Goal: Information Seeking & Learning: Learn about a topic

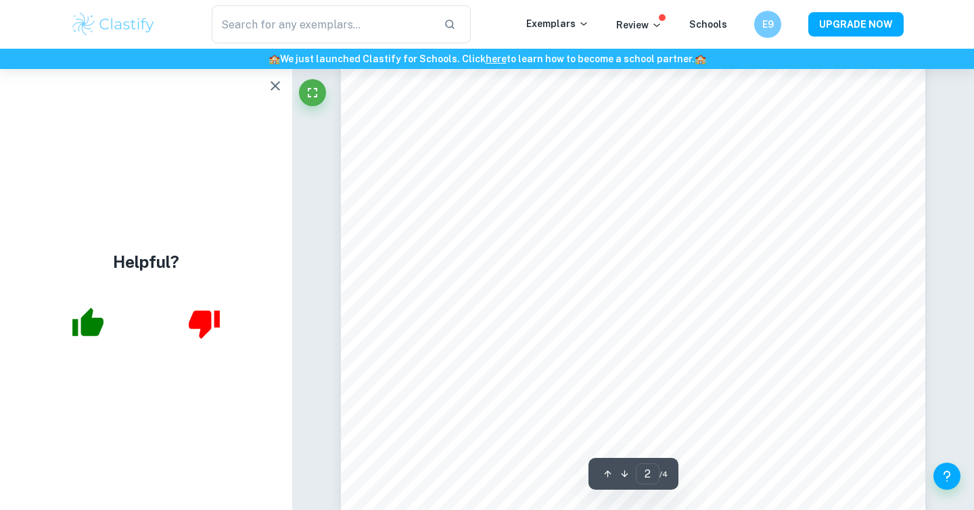
scroll to position [962, 0]
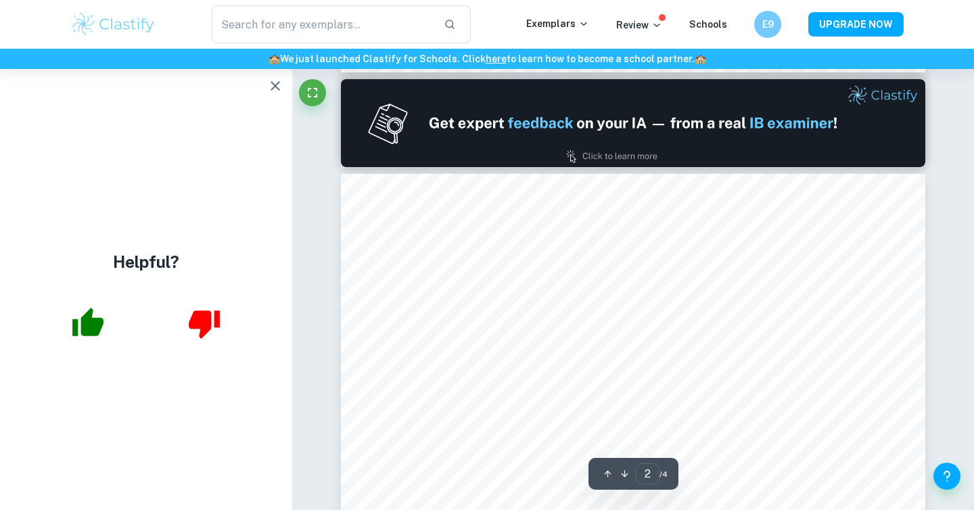
type input "1"
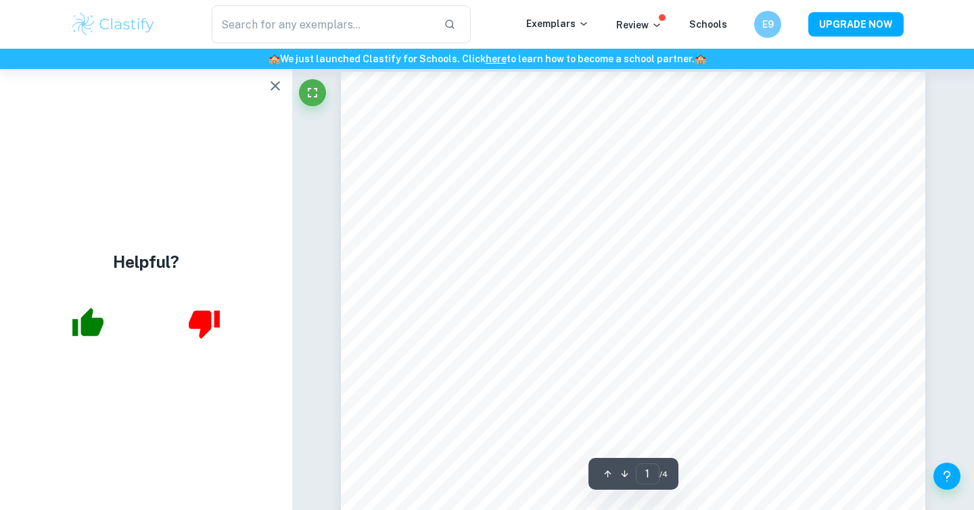
scroll to position [0, 0]
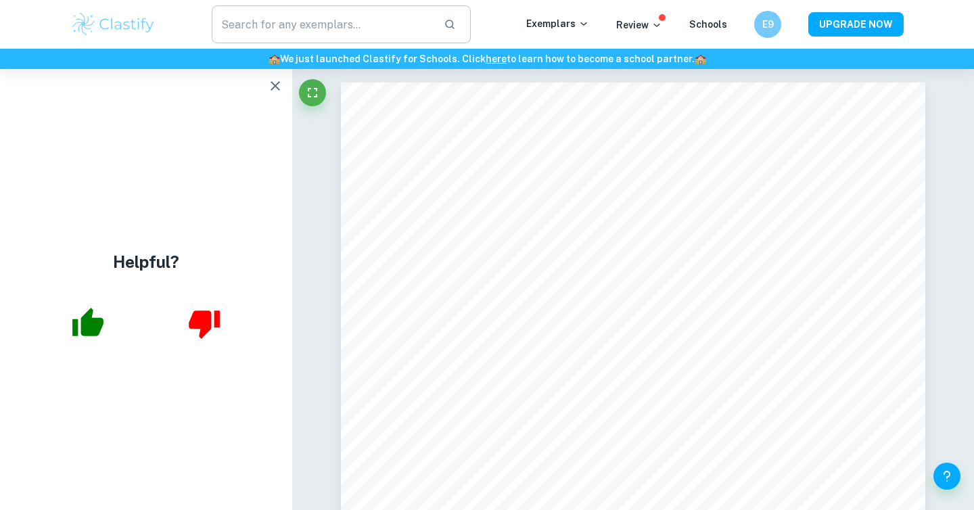
click at [360, 18] on input "text" at bounding box center [322, 24] width 221 height 38
click at [275, 84] on icon "button" at bounding box center [275, 86] width 16 height 16
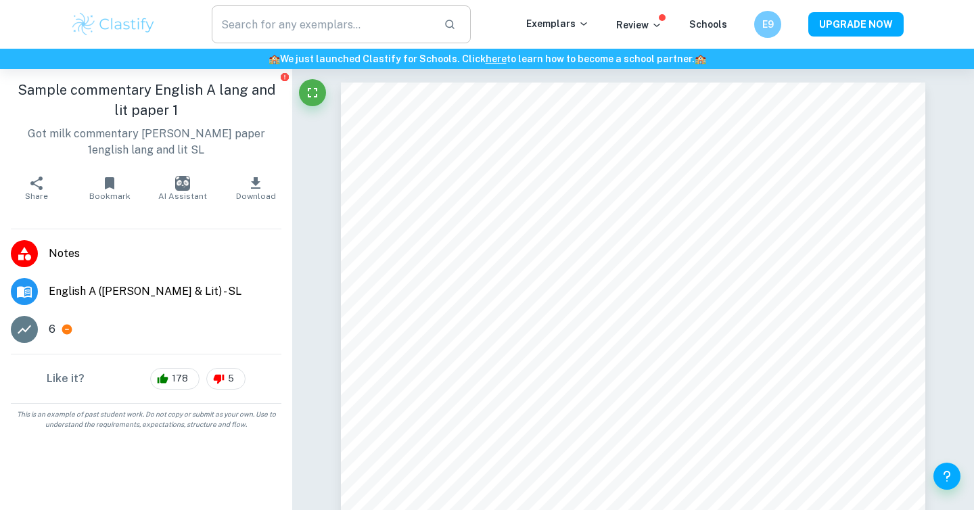
click at [306, 15] on input "text" at bounding box center [322, 24] width 221 height 38
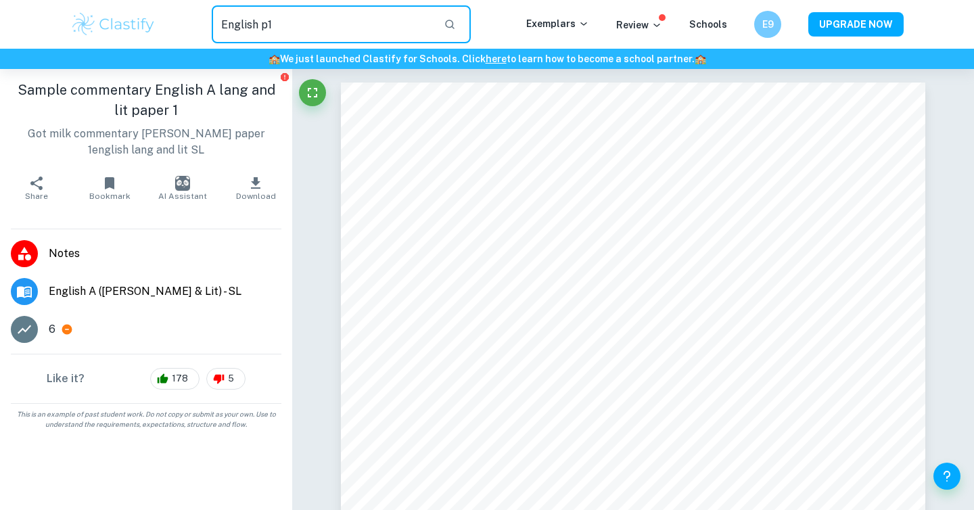
type input "English p1"
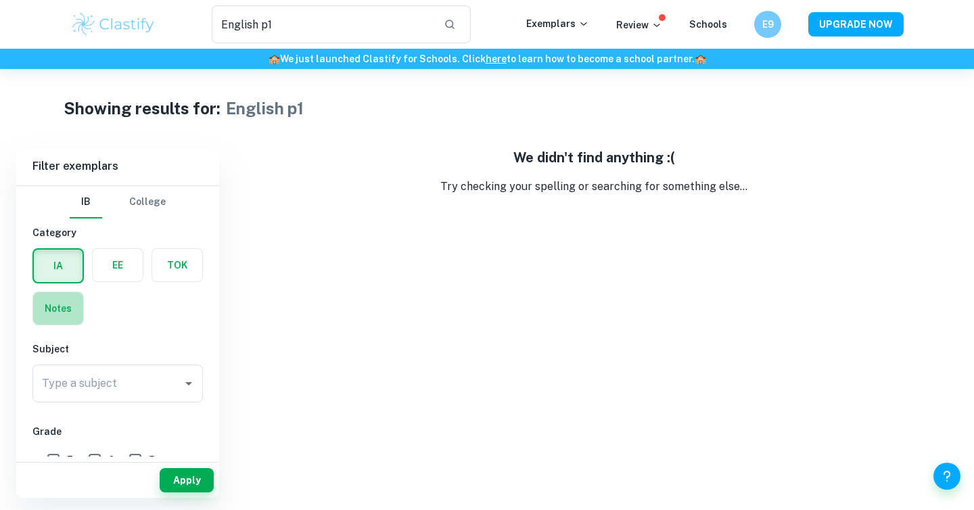
click at [70, 304] on label "button" at bounding box center [58, 308] width 50 height 32
click at [0, 0] on input "radio" at bounding box center [0, 0] width 0 height 0
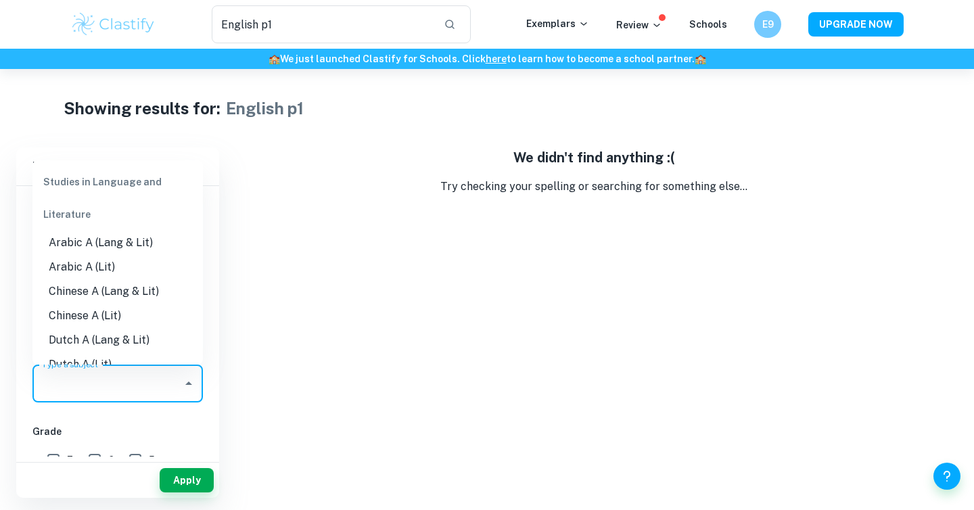
click at [110, 381] on input "Type a subject" at bounding box center [108, 384] width 138 height 26
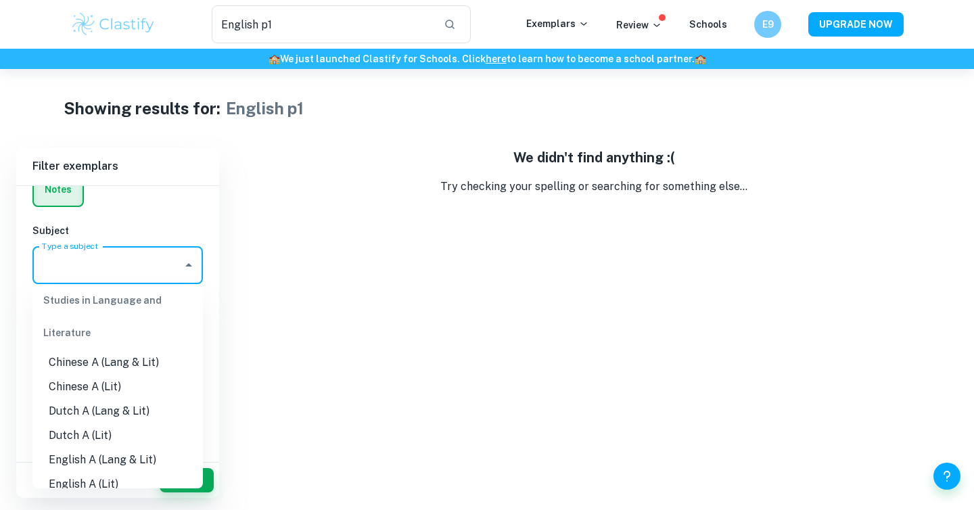
scroll to position [78, 0]
click at [121, 429] on li "English A (Lang & Lit)" at bounding box center [117, 435] width 170 height 24
type input "English A (Lang & Lit)"
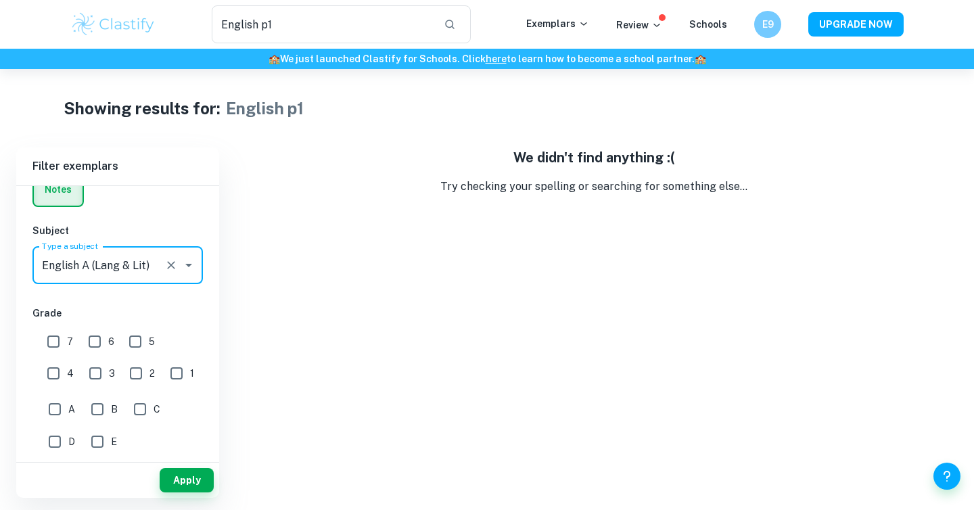
scroll to position [0, 0]
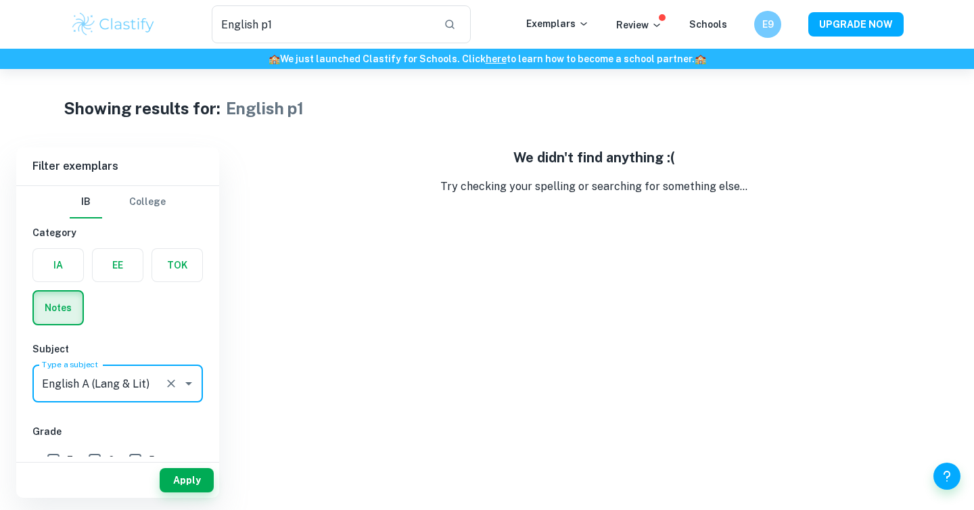
click at [70, 304] on label "button" at bounding box center [58, 307] width 49 height 32
click at [0, 0] on input "radio" at bounding box center [0, 0] width 0 height 0
click at [75, 265] on label "button" at bounding box center [58, 265] width 50 height 32
click at [0, 0] on input "radio" at bounding box center [0, 0] width 0 height 0
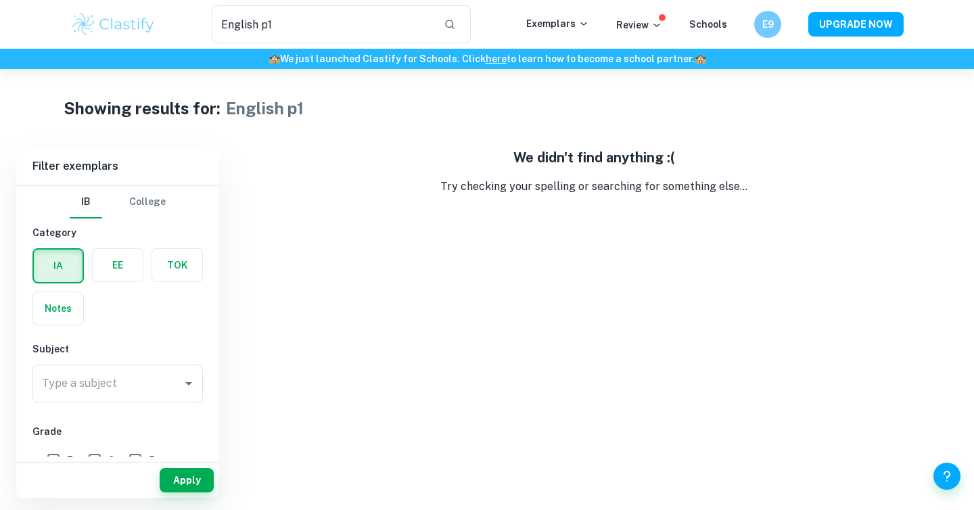
scroll to position [60, 0]
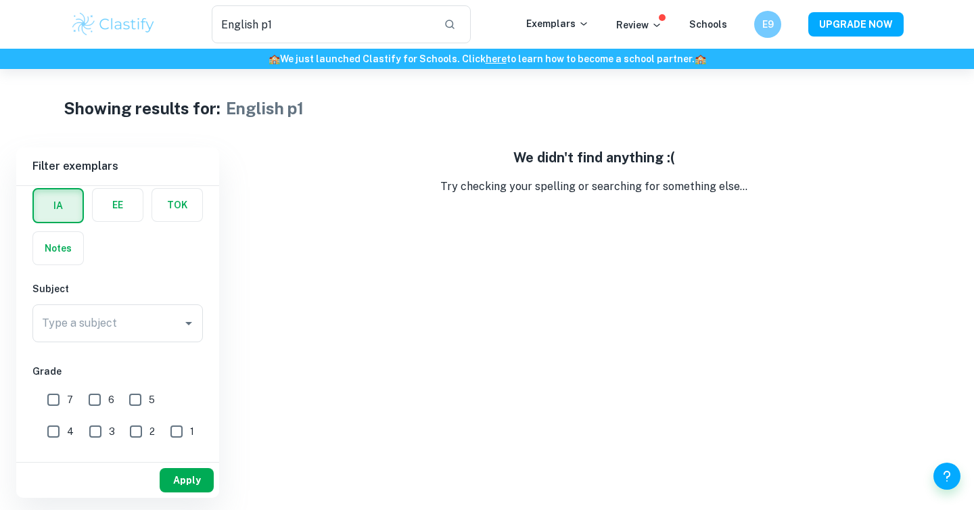
click at [202, 478] on button "Apply" at bounding box center [187, 480] width 54 height 24
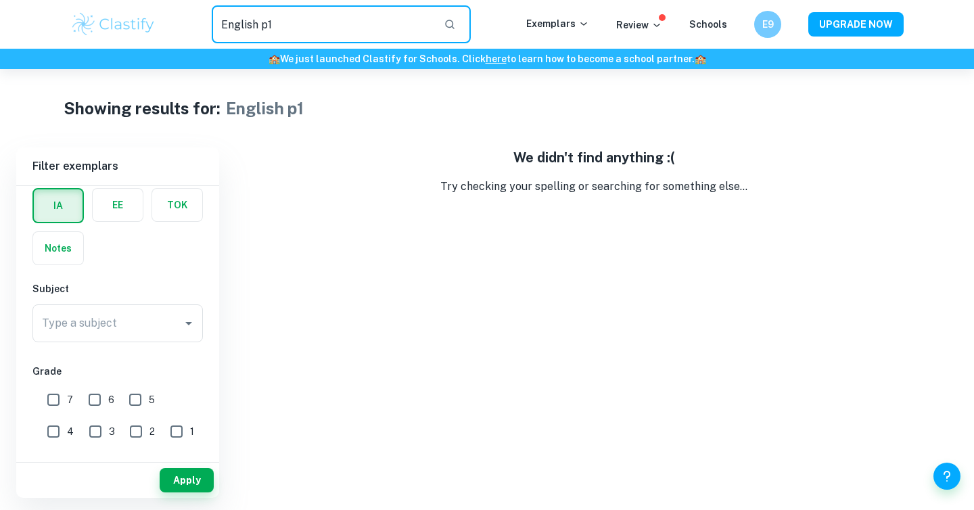
drag, startPoint x: 306, startPoint y: 24, endPoint x: 189, endPoint y: 9, distance: 117.9
click at [189, 11] on div "English p1 ​" at bounding box center [341, 24] width 370 height 38
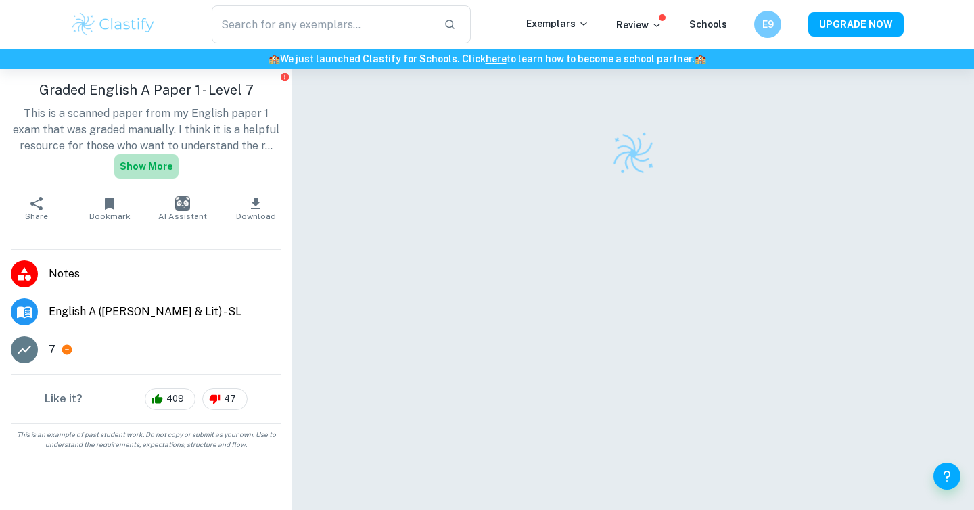
click at [164, 166] on button "Show more" at bounding box center [146, 166] width 64 height 24
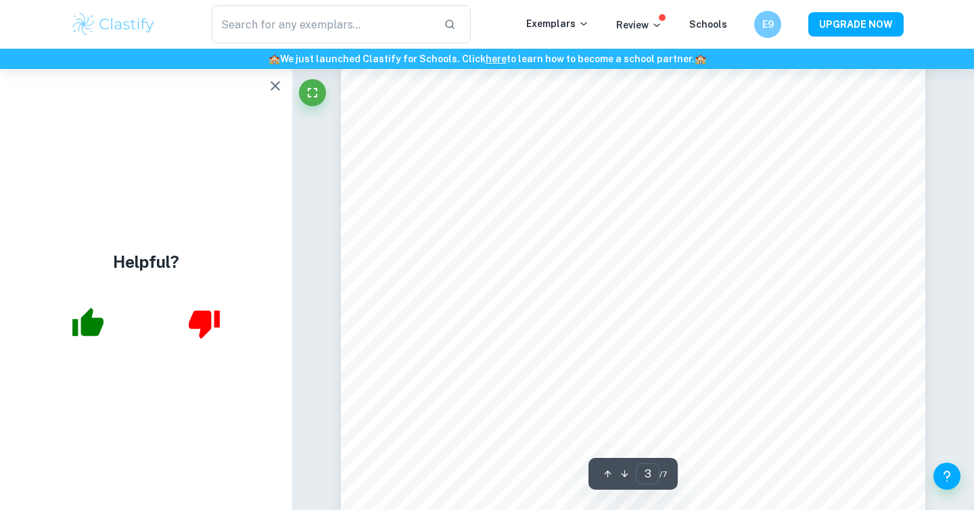
scroll to position [2294, 0]
type input "6"
